Goal: Navigation & Orientation: Go to known website

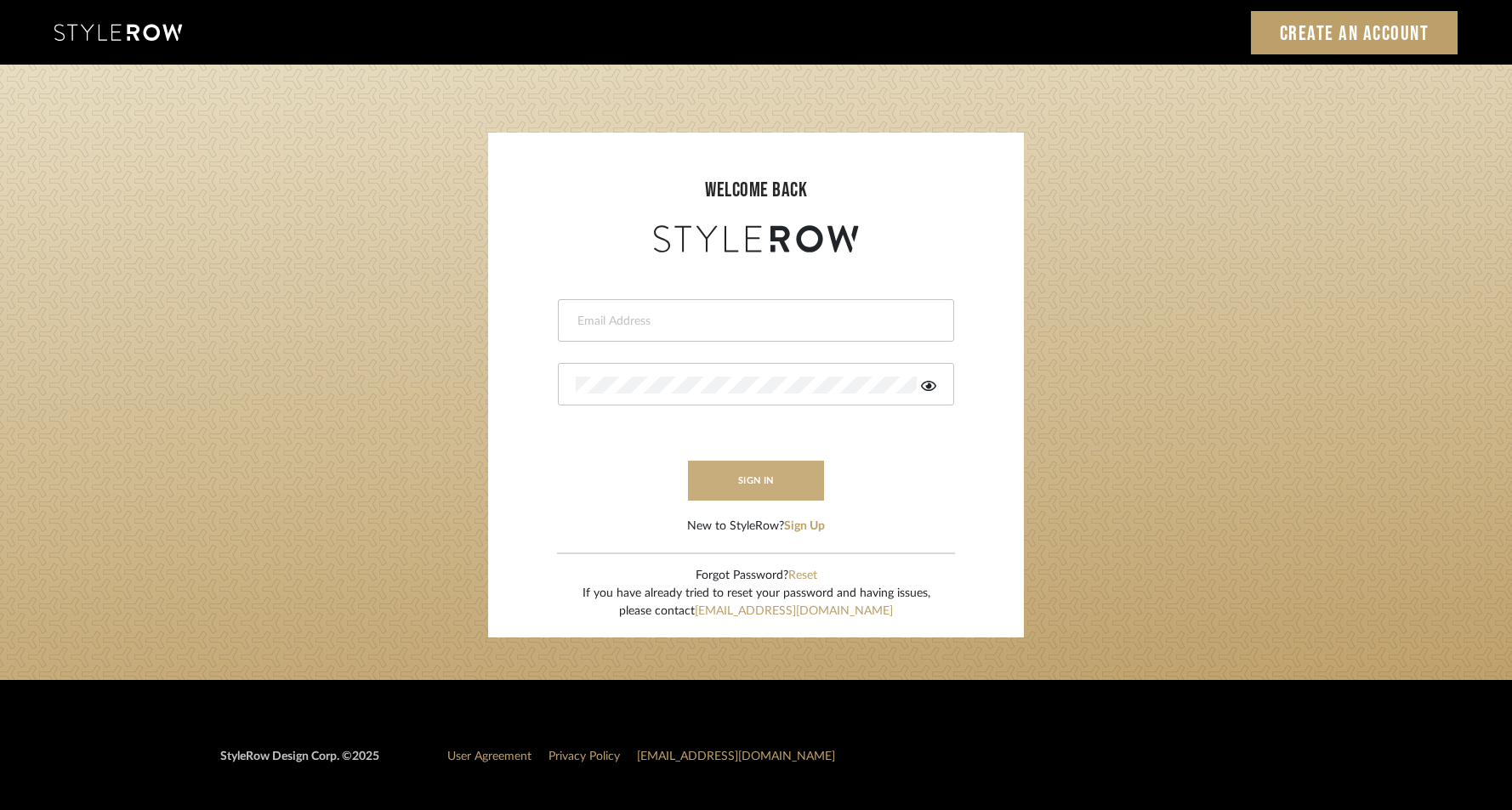
type input "jessica@stylescapestudio.com"
click at [760, 478] on button "sign in" at bounding box center [756, 480] width 136 height 40
